Goal: Find specific page/section: Find specific page/section

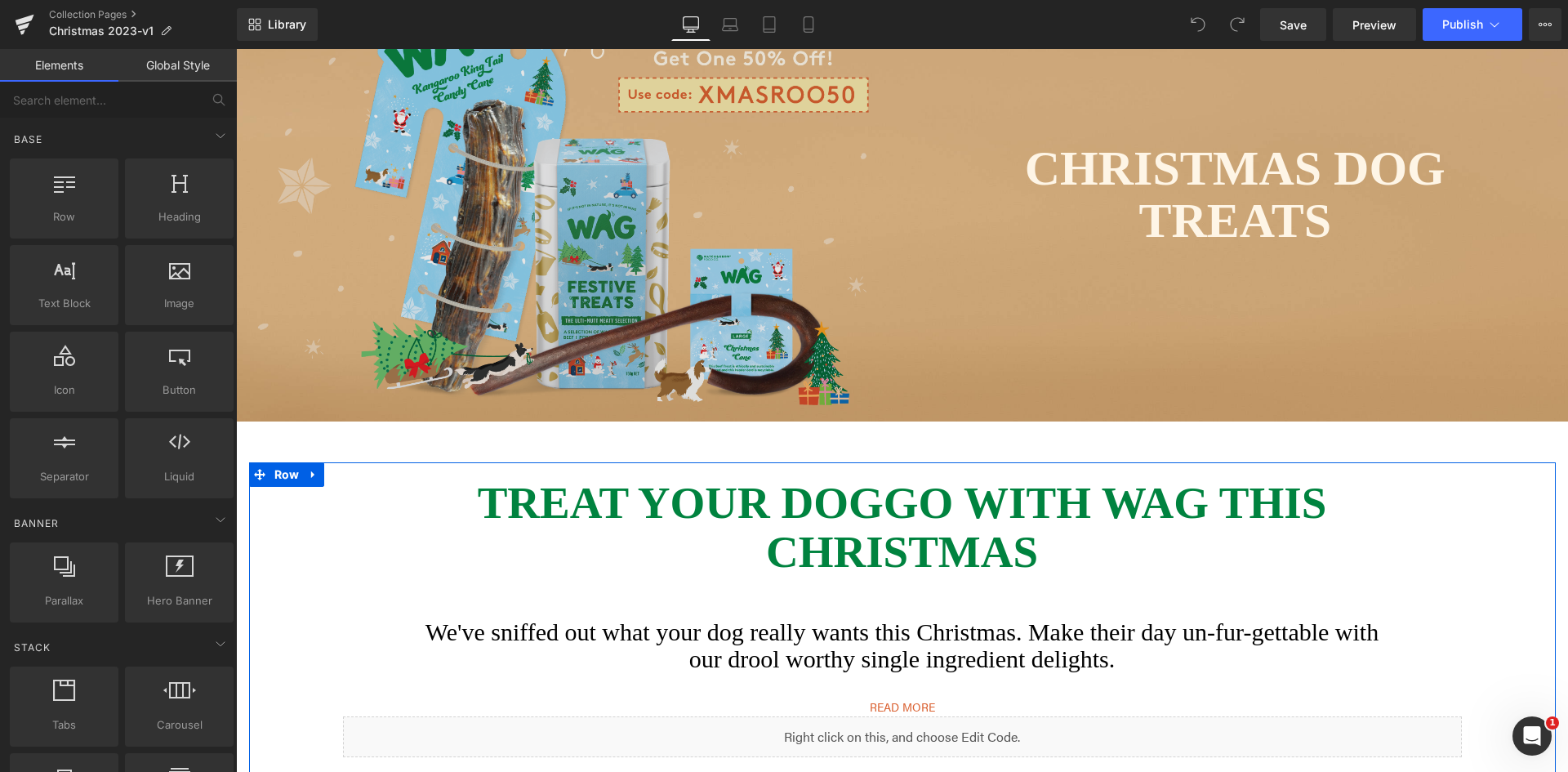
scroll to position [0, 618]
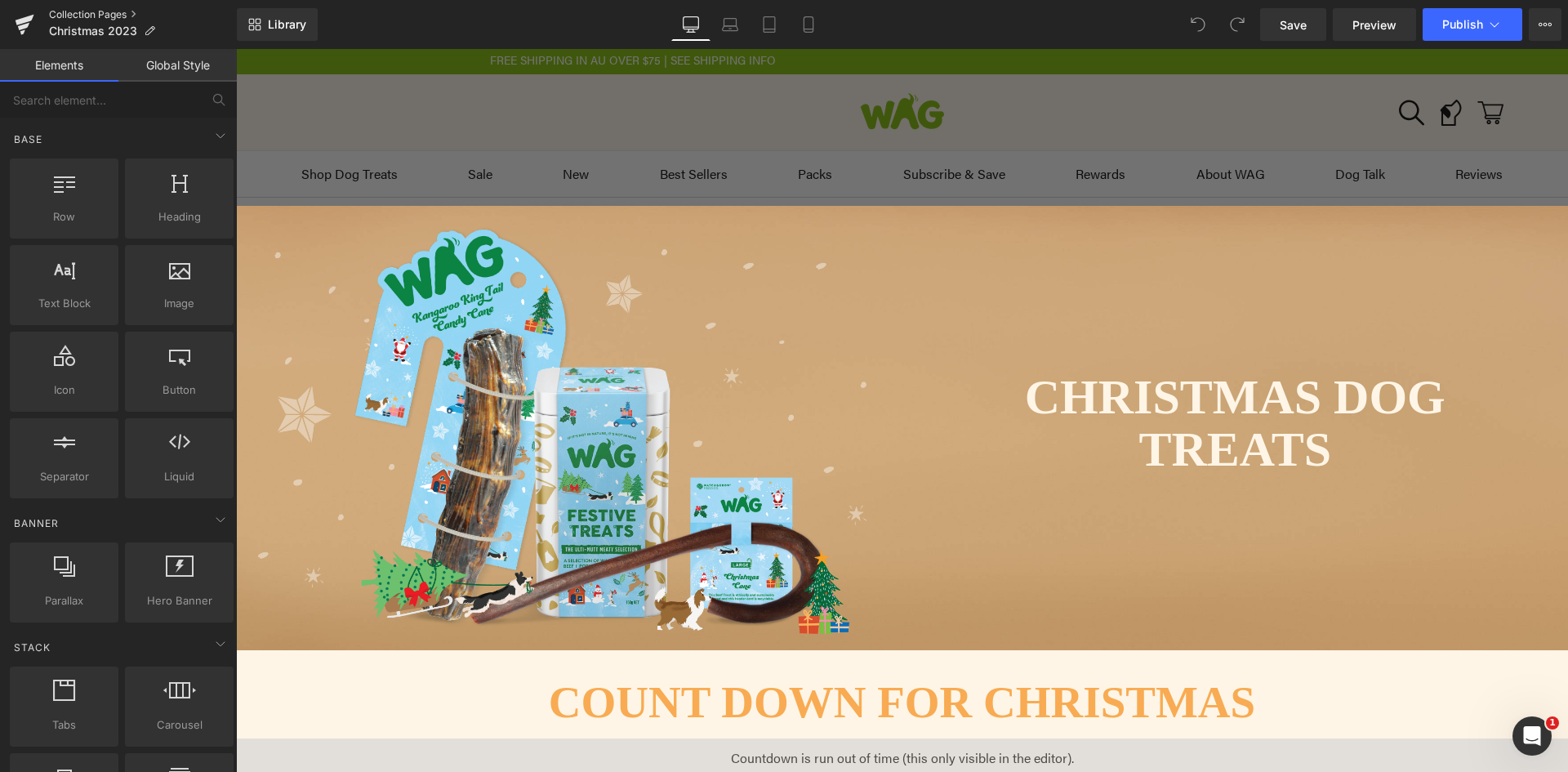
click at [69, 15] on link "Collection Pages" at bounding box center [143, 14] width 188 height 13
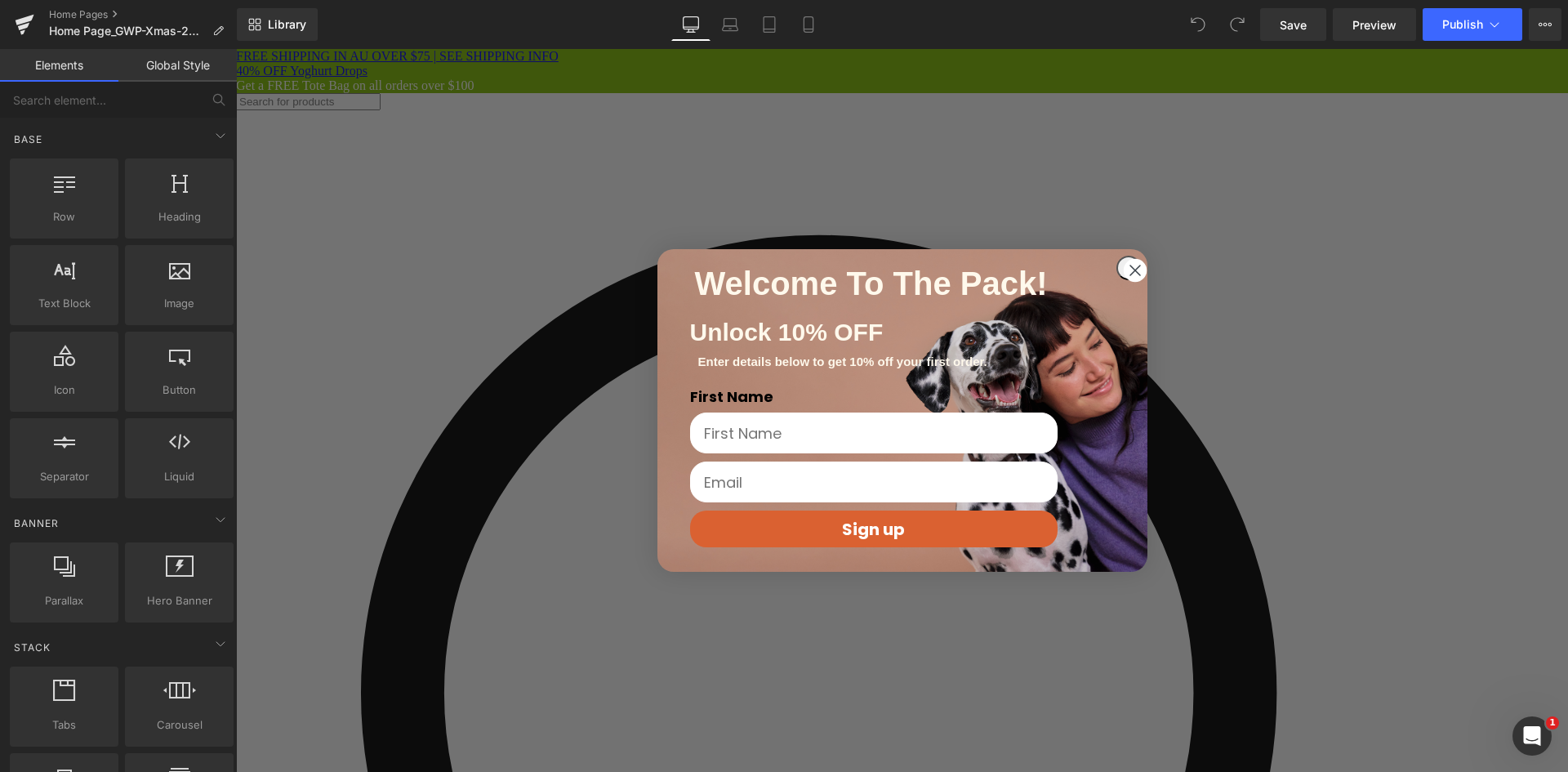
scroll to position [72, 0]
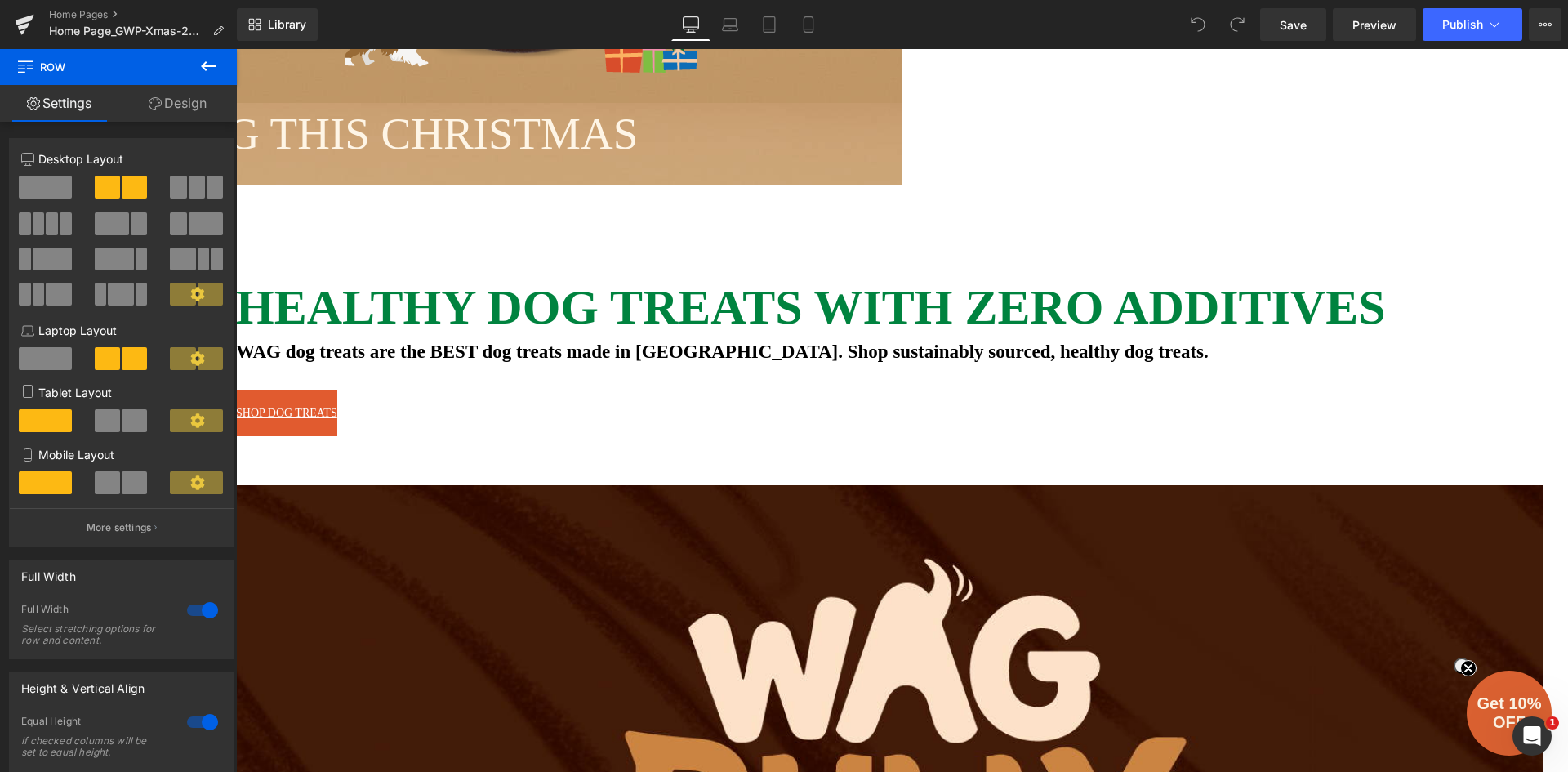
scroll to position [5260, 0]
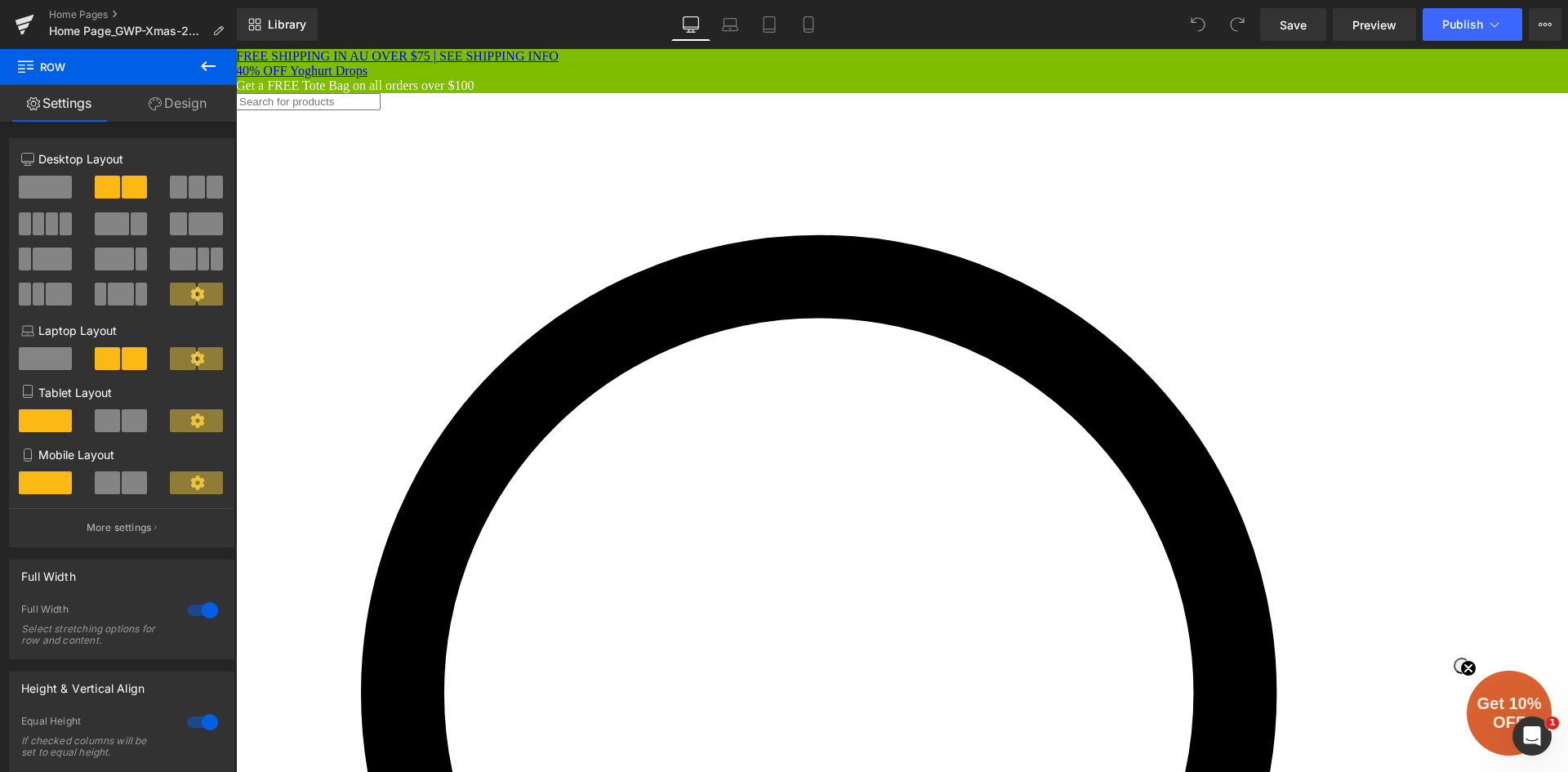
click at [212, 65] on icon at bounding box center [208, 66] width 19 height 19
